Goal: Information Seeking & Learning: Learn about a topic

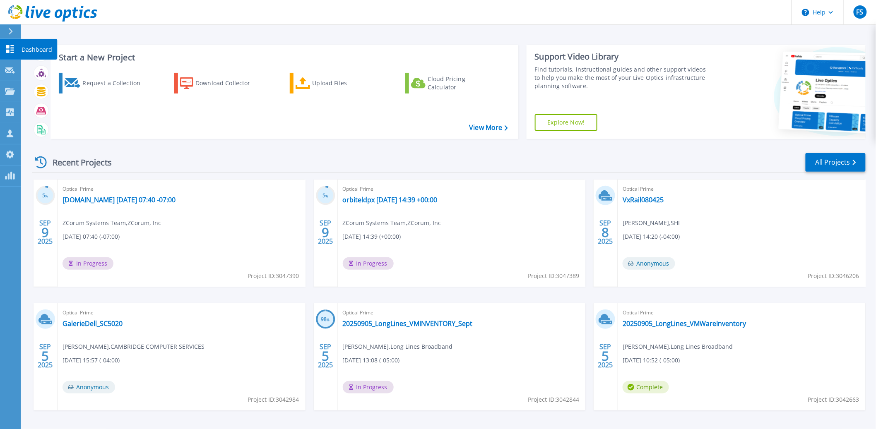
click at [10, 51] on icon at bounding box center [10, 49] width 10 height 8
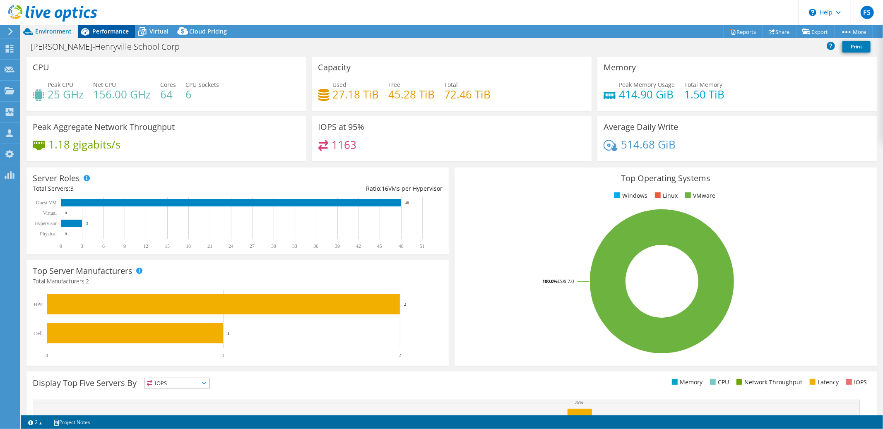
click at [116, 32] on span "Performance" at bounding box center [110, 31] width 36 height 8
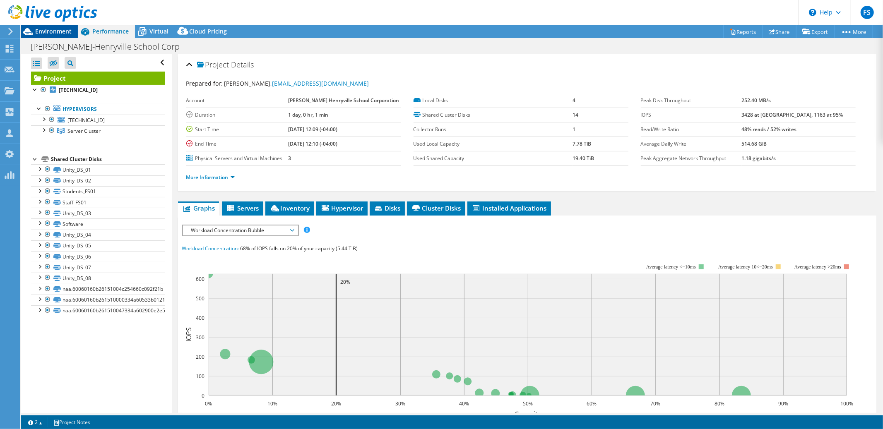
click at [59, 30] on span "Environment" at bounding box center [53, 31] width 36 height 8
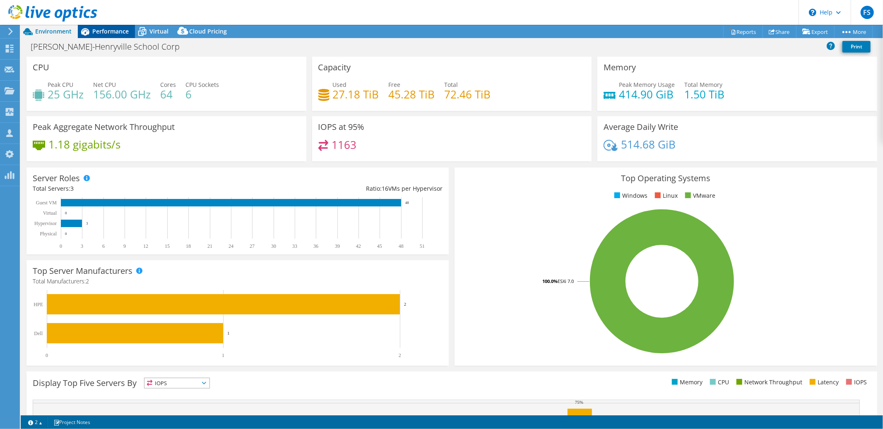
click at [107, 33] on span "Performance" at bounding box center [110, 31] width 36 height 8
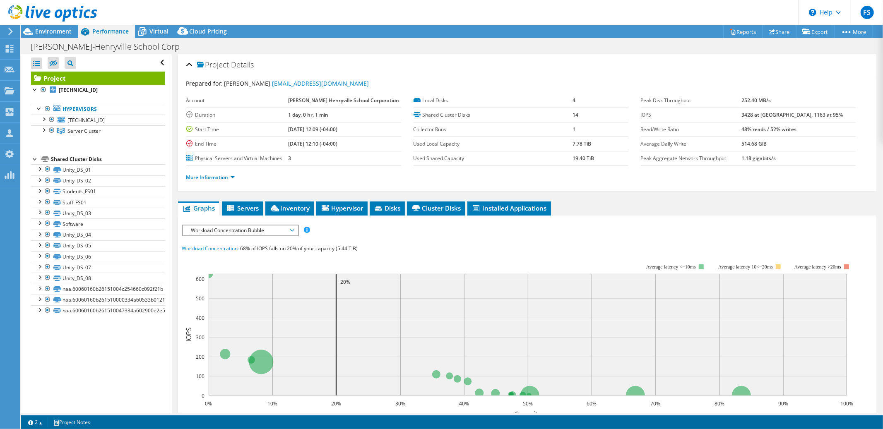
click at [293, 227] on span "Workload Concentration Bubble" at bounding box center [240, 231] width 106 height 10
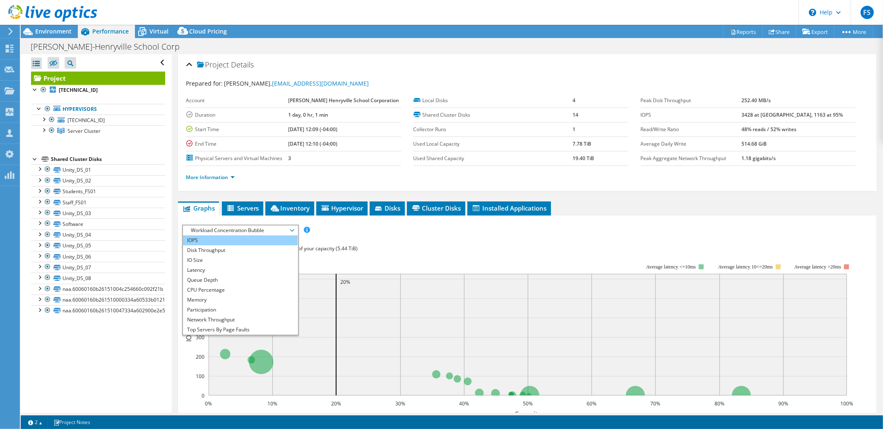
click at [263, 238] on li "IOPS" at bounding box center [240, 241] width 115 height 10
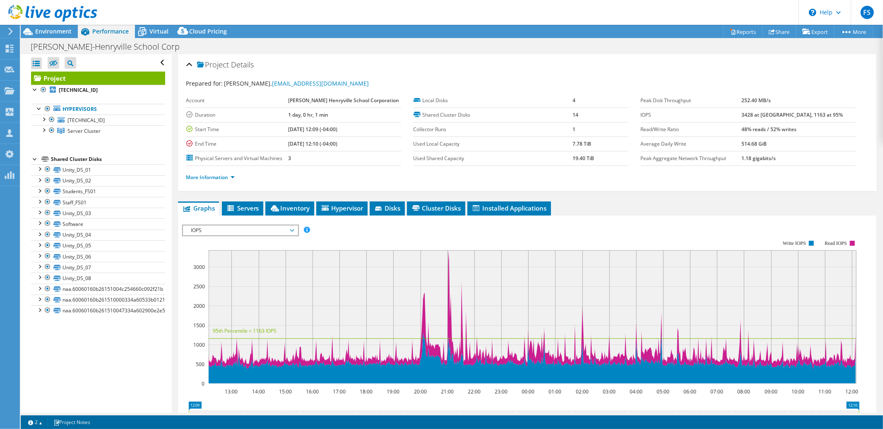
click at [293, 227] on span "IOPS" at bounding box center [240, 231] width 115 height 10
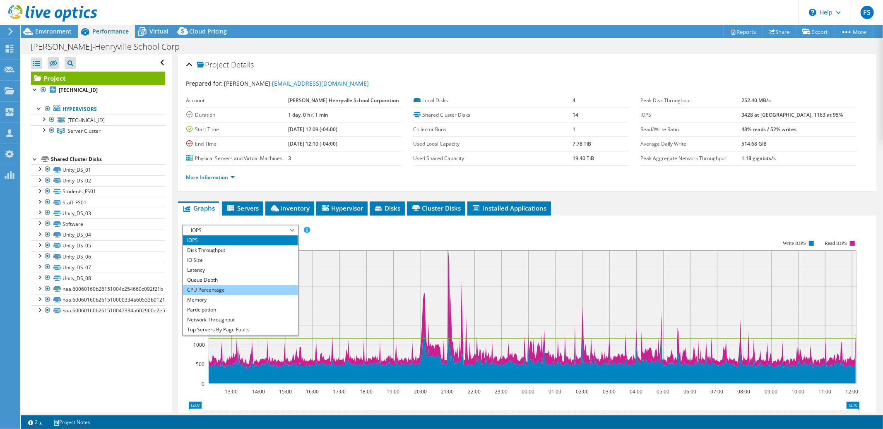
click at [259, 286] on li "CPU Percentage" at bounding box center [240, 290] width 115 height 10
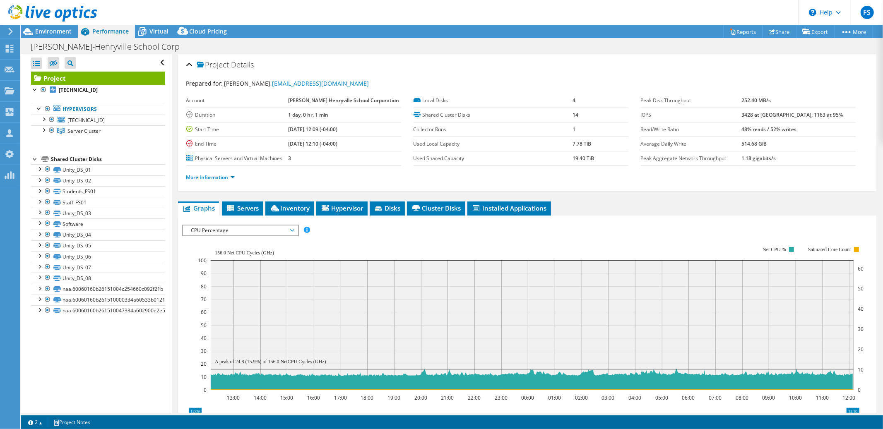
click at [291, 228] on span "CPU Percentage" at bounding box center [240, 231] width 106 height 10
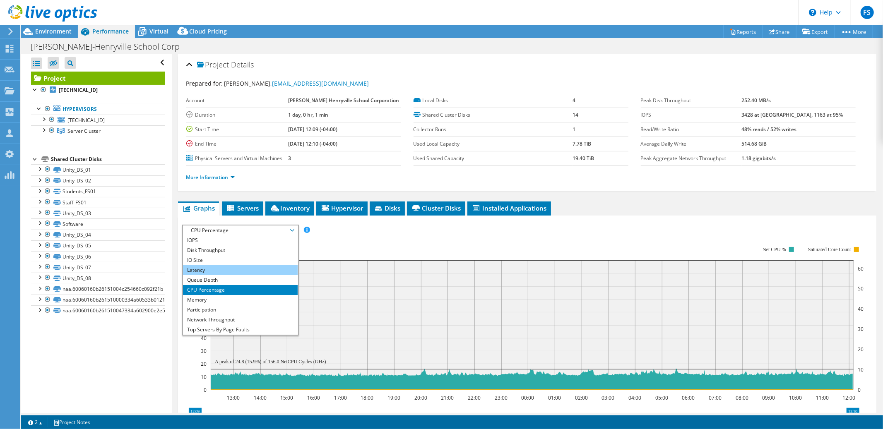
scroll to position [30, 0]
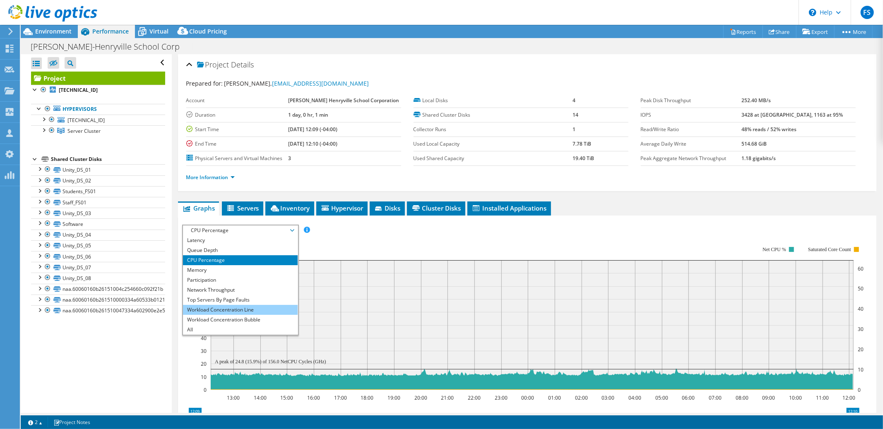
click at [233, 307] on li "Workload Concentration Line" at bounding box center [240, 310] width 115 height 10
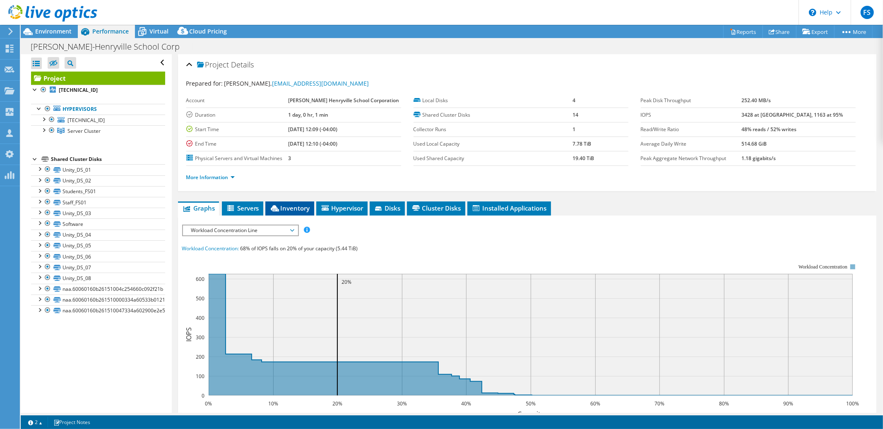
click at [295, 207] on span "Inventory" at bounding box center [289, 208] width 41 height 8
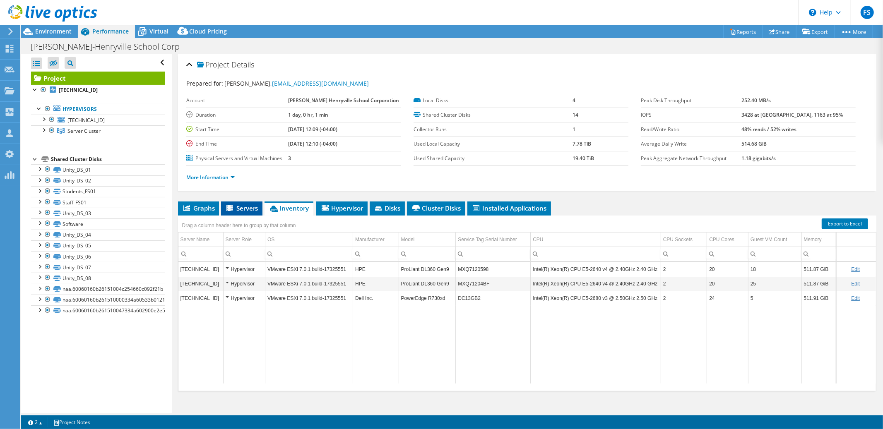
click at [241, 210] on span "Servers" at bounding box center [241, 208] width 33 height 8
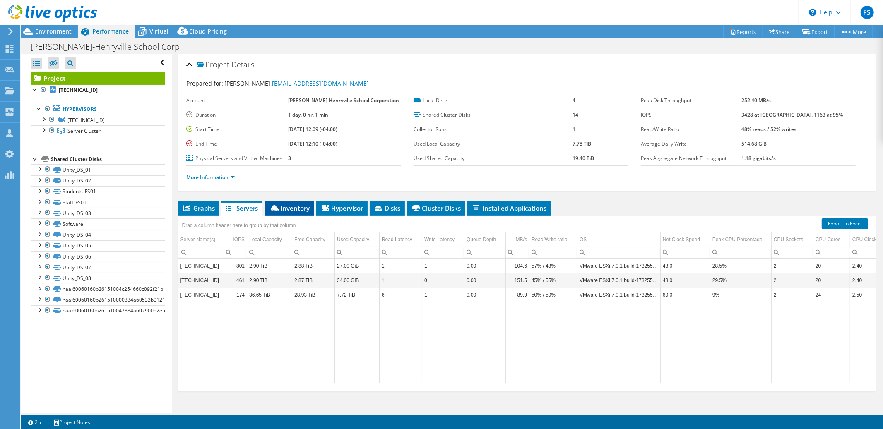
click at [294, 208] on span "Inventory" at bounding box center [289, 208] width 41 height 8
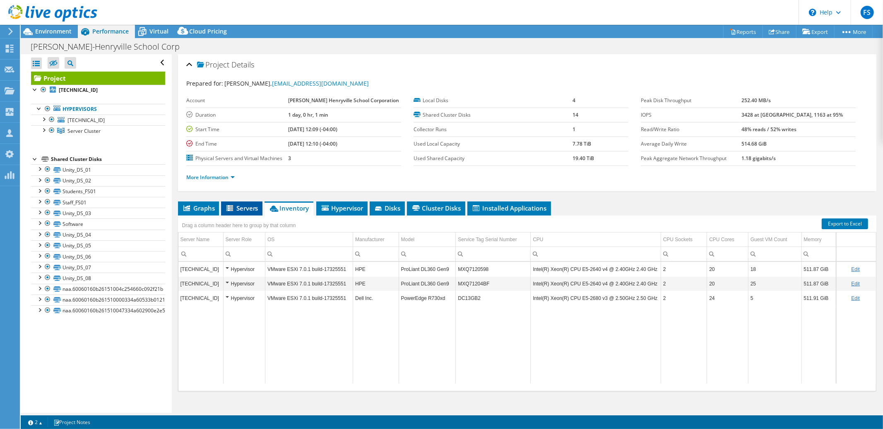
click at [240, 210] on span "Servers" at bounding box center [241, 208] width 33 height 8
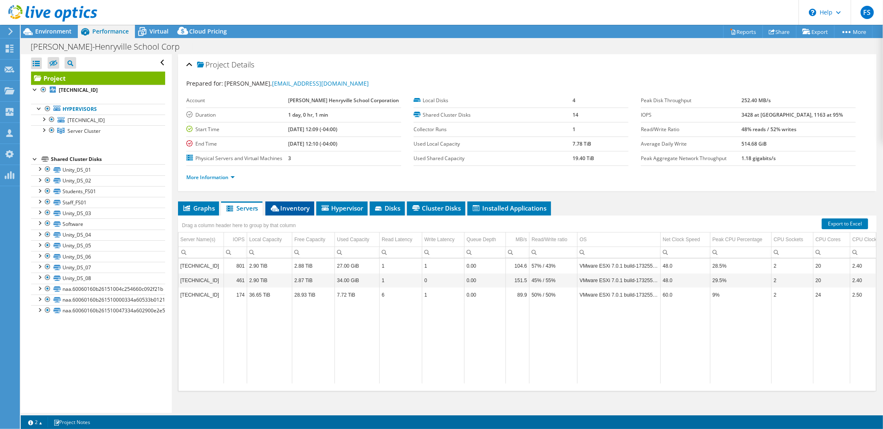
click at [295, 209] on span "Inventory" at bounding box center [289, 208] width 41 height 8
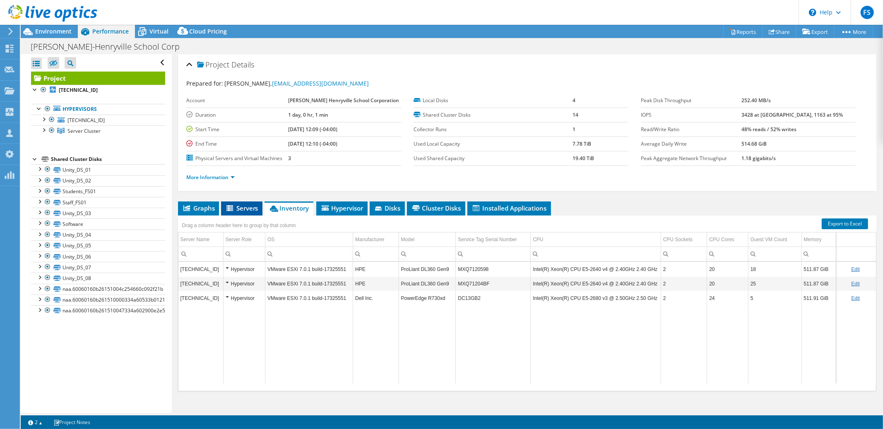
click at [244, 209] on span "Servers" at bounding box center [241, 208] width 33 height 8
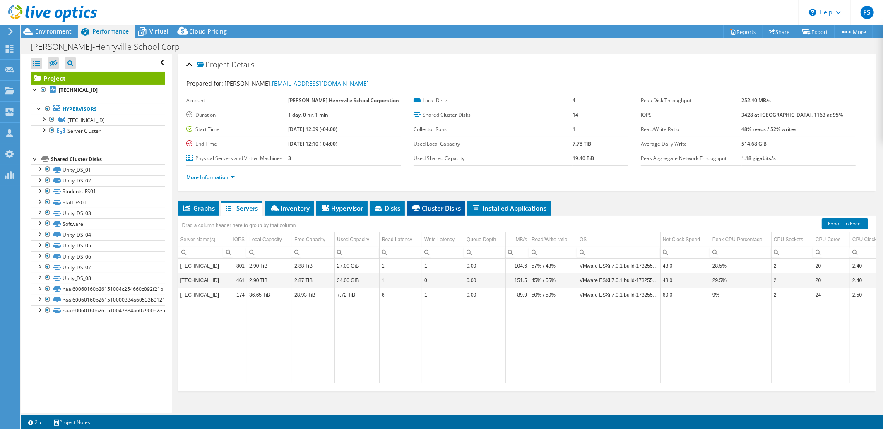
click at [433, 209] on span "Cluster Disks" at bounding box center [436, 208] width 50 height 8
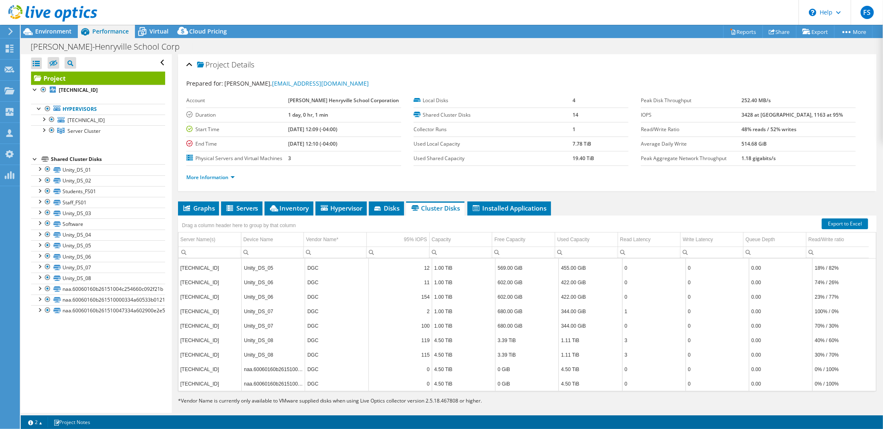
scroll to position [0, 0]
click at [829, 223] on link "Export to Excel" at bounding box center [845, 224] width 46 height 11
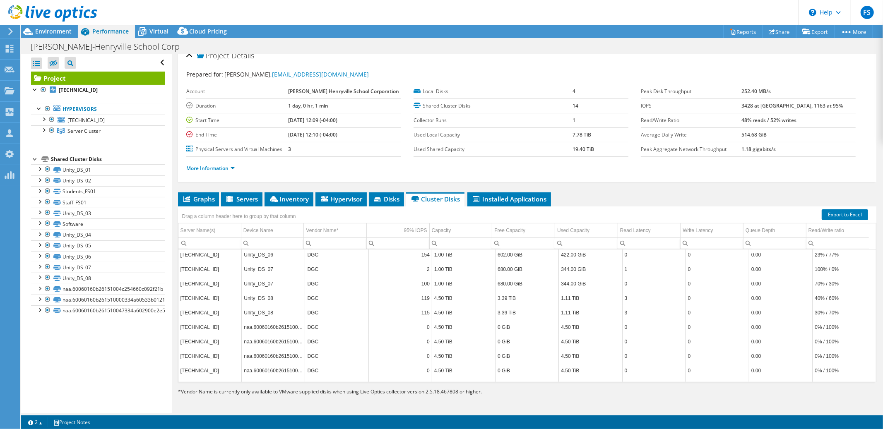
scroll to position [274, 0]
click at [159, 33] on span "Virtual" at bounding box center [158, 31] width 19 height 8
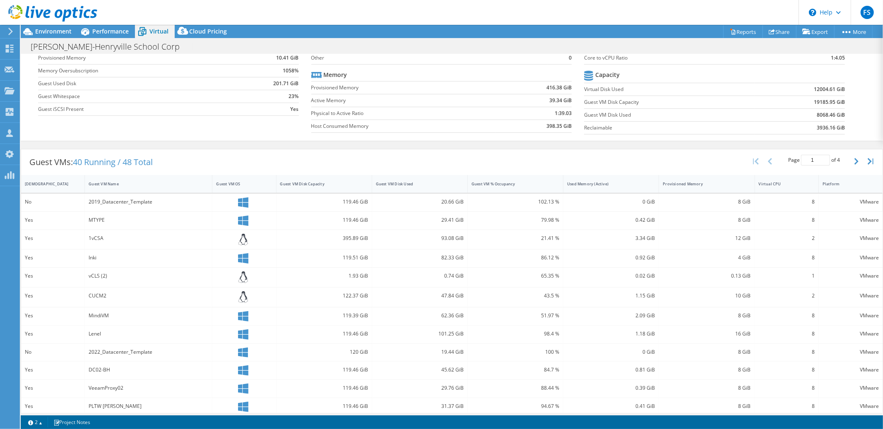
scroll to position [109, 0]
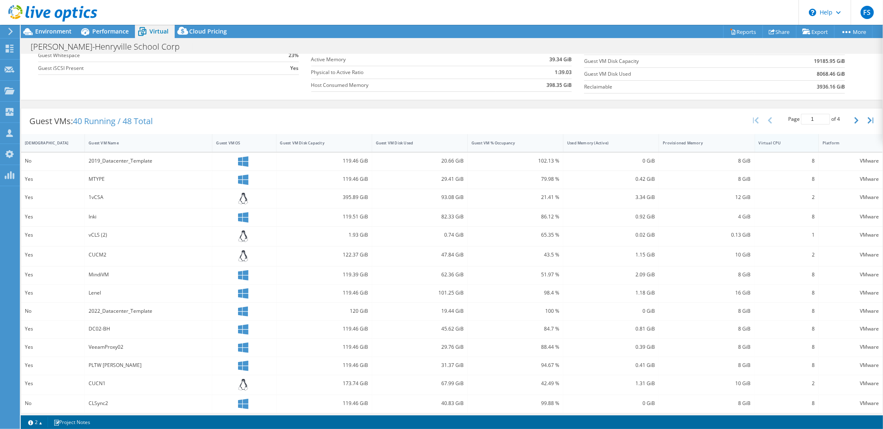
click at [795, 146] on div "Virtual CPU" at bounding box center [781, 143] width 53 height 13
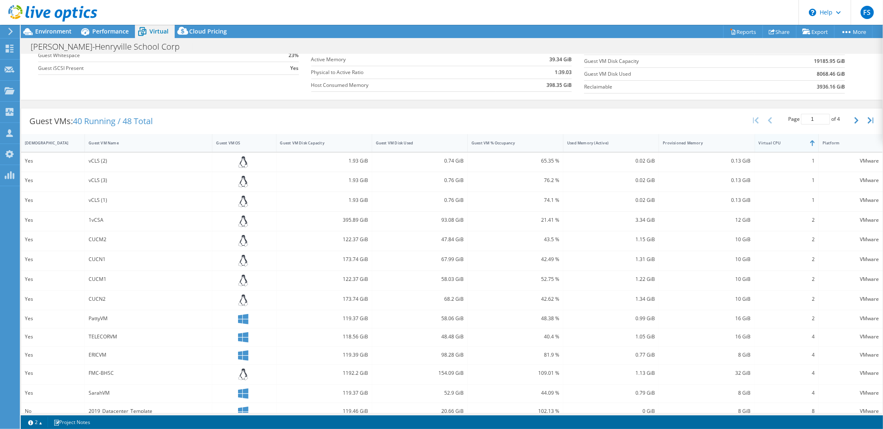
click at [795, 146] on div "Virtual CPU" at bounding box center [781, 143] width 53 height 13
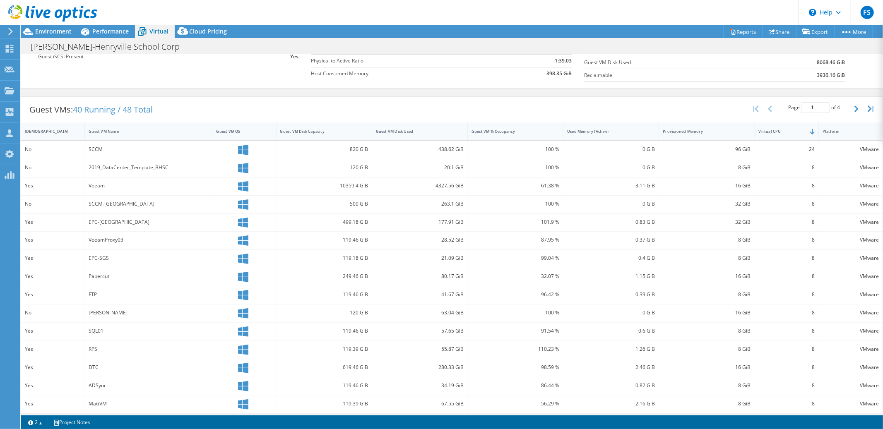
scroll to position [125, 0]
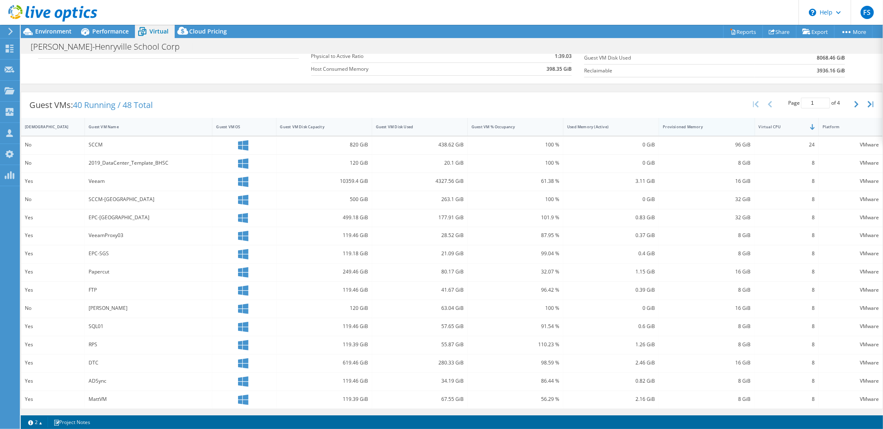
click at [728, 127] on div "Provisioned Memory" at bounding box center [702, 126] width 78 height 5
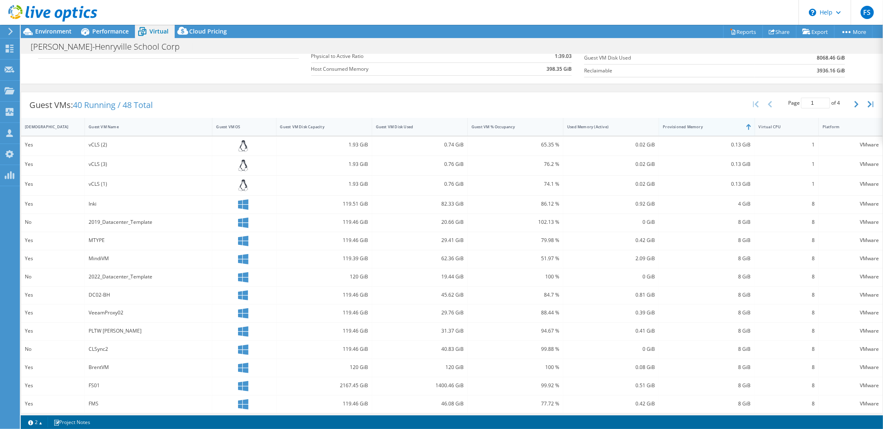
click at [728, 127] on div "Provisioned Memory" at bounding box center [702, 126] width 78 height 5
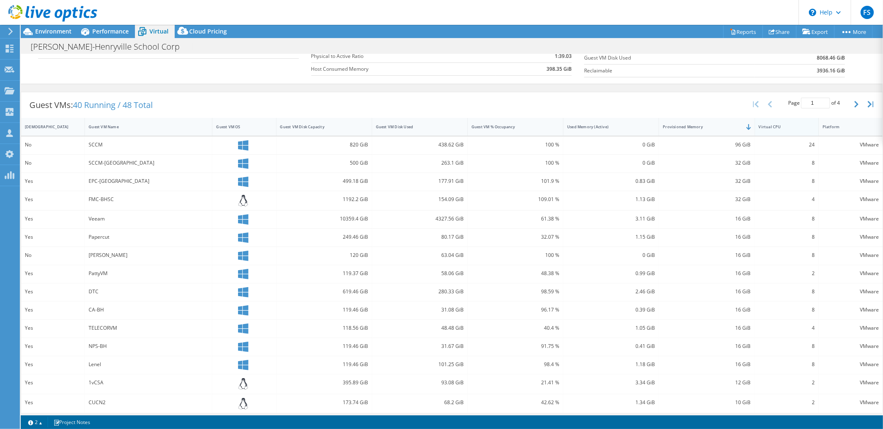
click at [785, 129] on div "Virtual CPU" at bounding box center [782, 126] width 46 height 5
click at [793, 359] on div "8" at bounding box center [787, 362] width 56 height 9
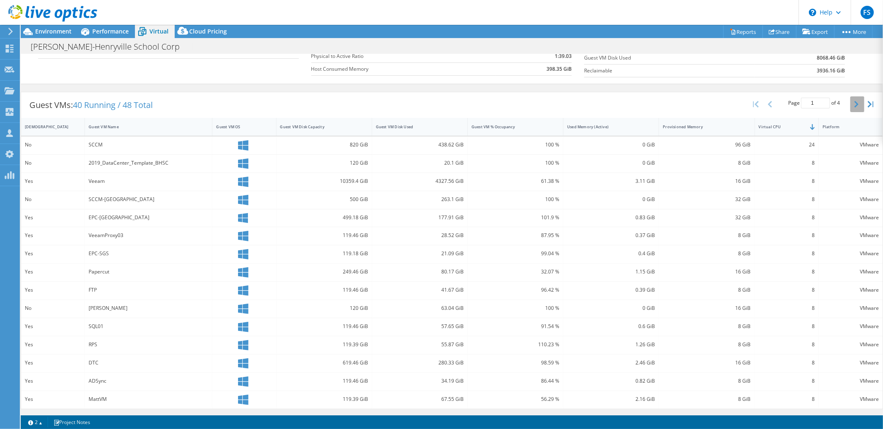
click at [854, 105] on icon "button" at bounding box center [856, 104] width 4 height 7
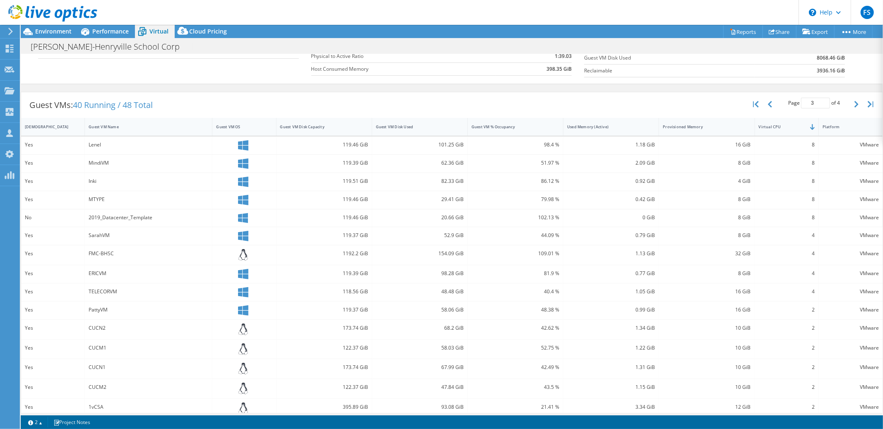
scroll to position [134, 0]
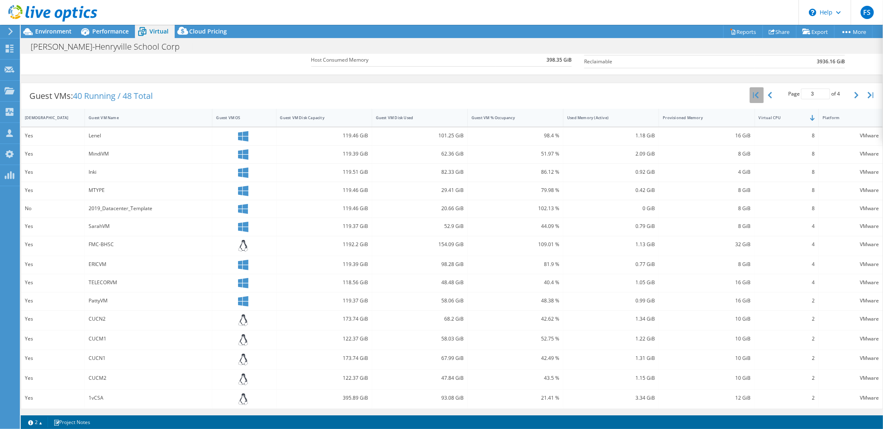
click at [753, 94] on icon "button" at bounding box center [756, 95] width 6 height 7
type input "1"
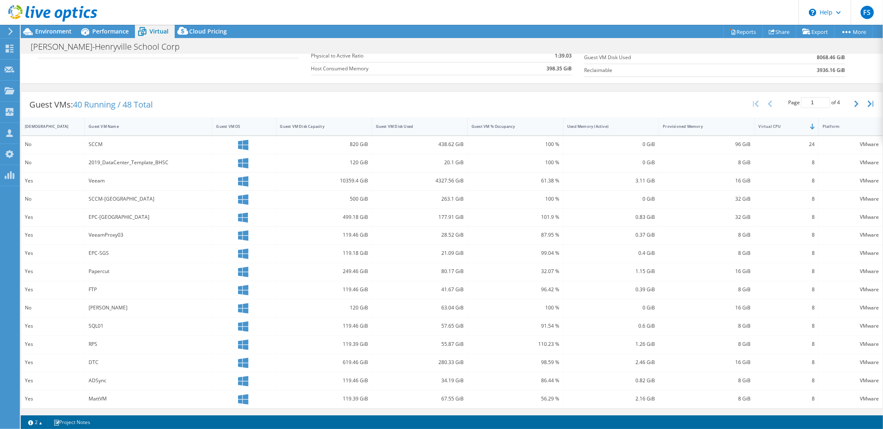
scroll to position [125, 0]
click at [731, 127] on div "Provisioned Memory" at bounding box center [702, 126] width 78 height 5
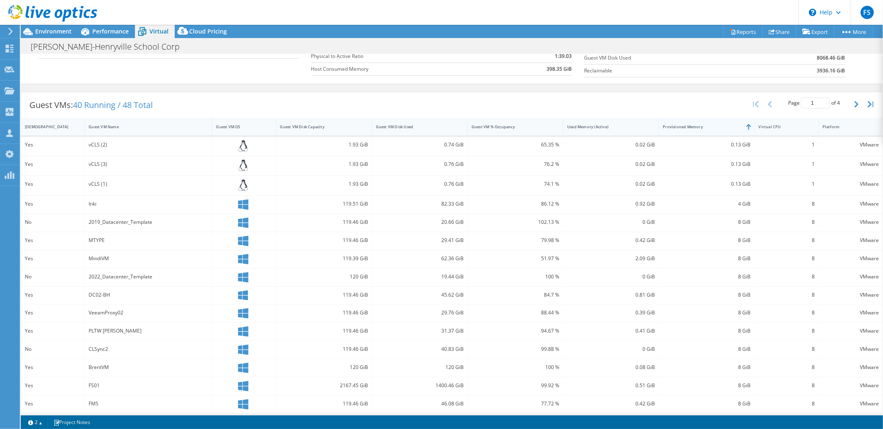
click at [731, 127] on div "Provisioned Memory" at bounding box center [702, 126] width 78 height 5
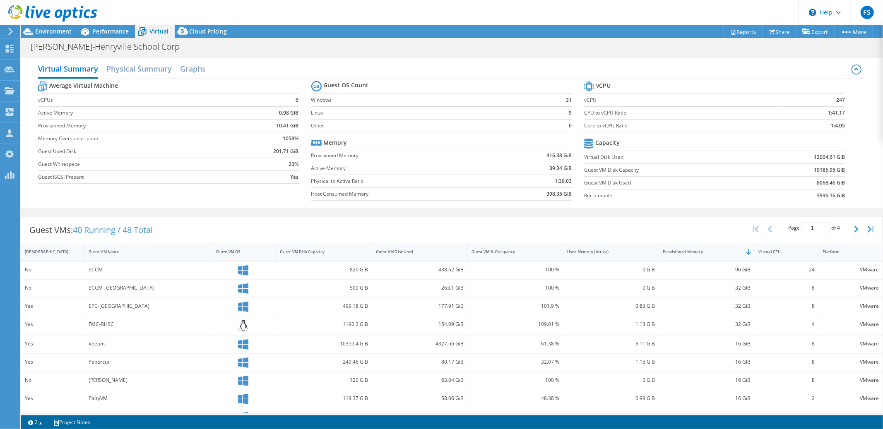
scroll to position [130, 0]
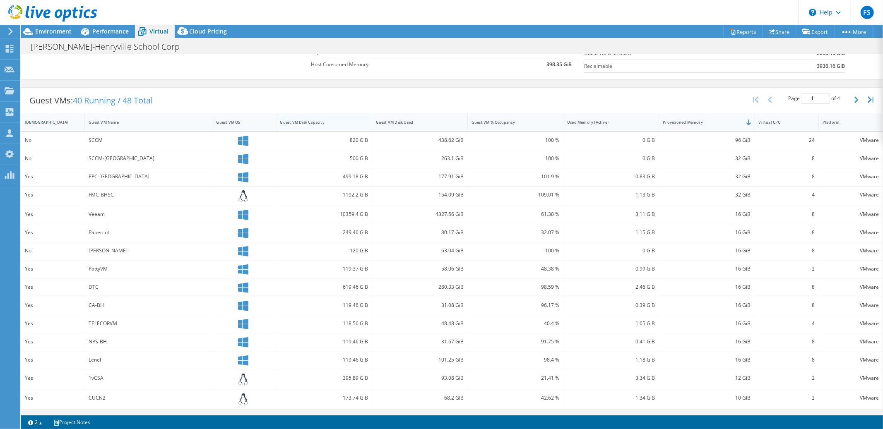
click at [342, 123] on div "Guest VM Disk Capacity" at bounding box center [319, 122] width 78 height 5
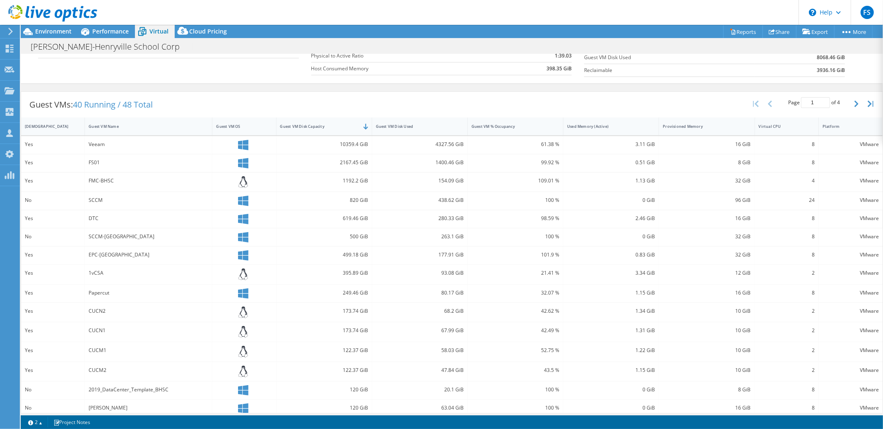
scroll to position [134, 0]
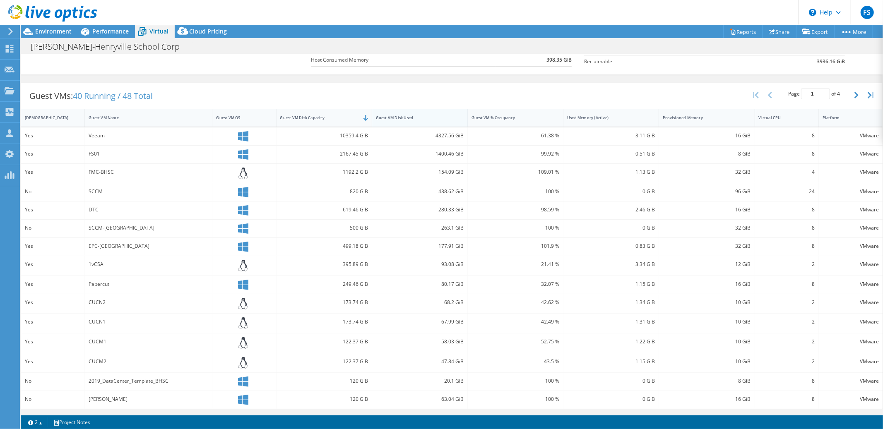
click at [438, 118] on div "Guest VM Disk Used" at bounding box center [415, 117] width 78 height 5
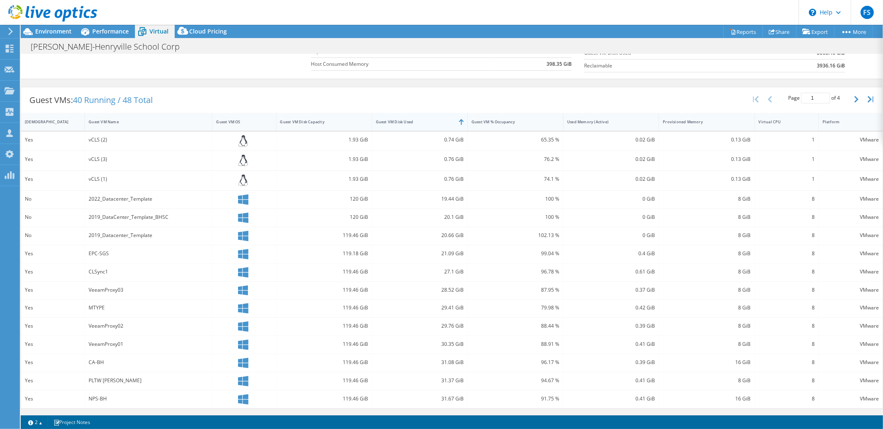
click at [438, 118] on div "Guest VM Disk Used" at bounding box center [414, 121] width 85 height 13
